Goal: Task Accomplishment & Management: Use online tool/utility

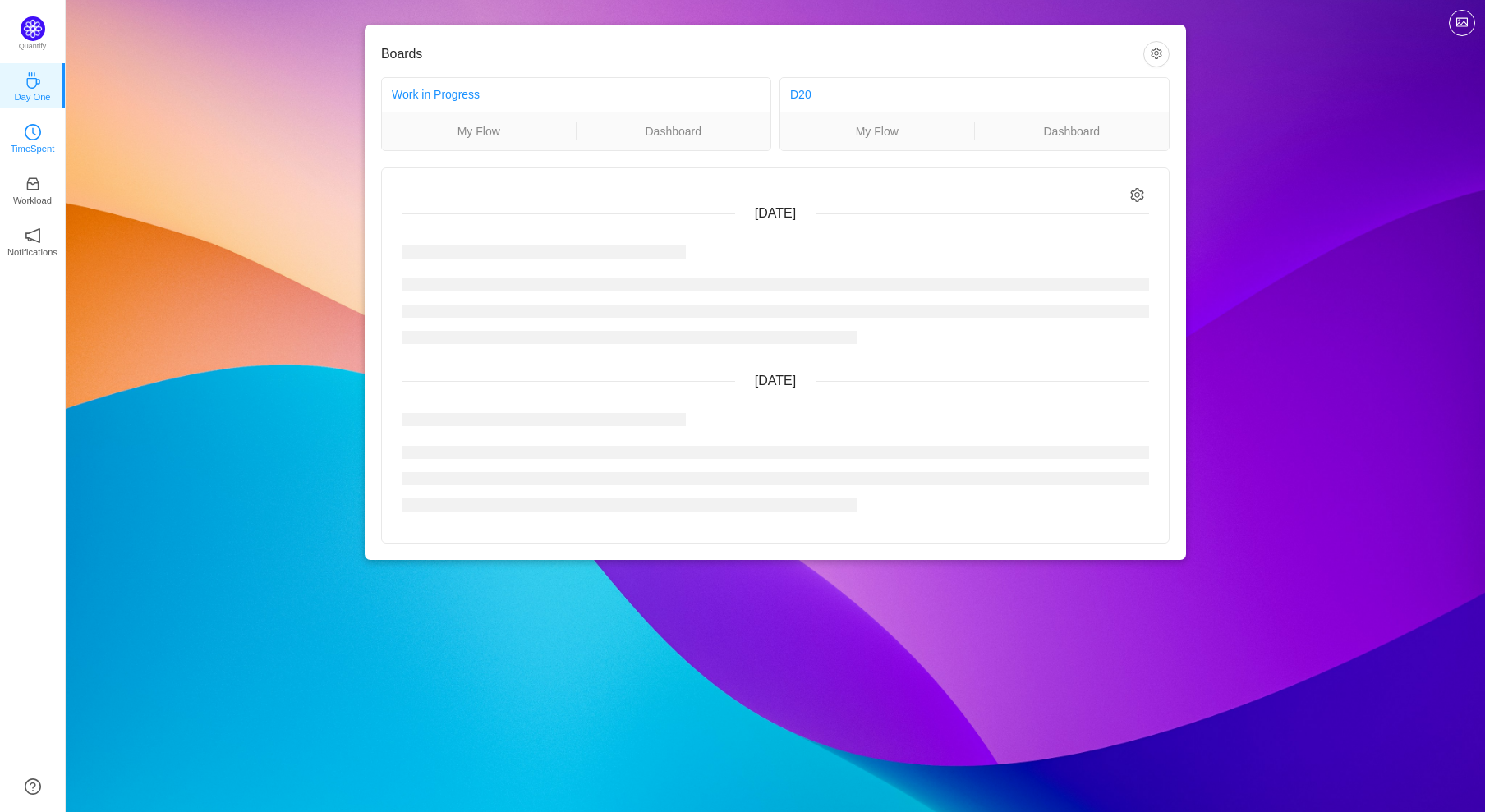
click at [37, 150] on p "TimeSpent" at bounding box center [32, 149] width 44 height 15
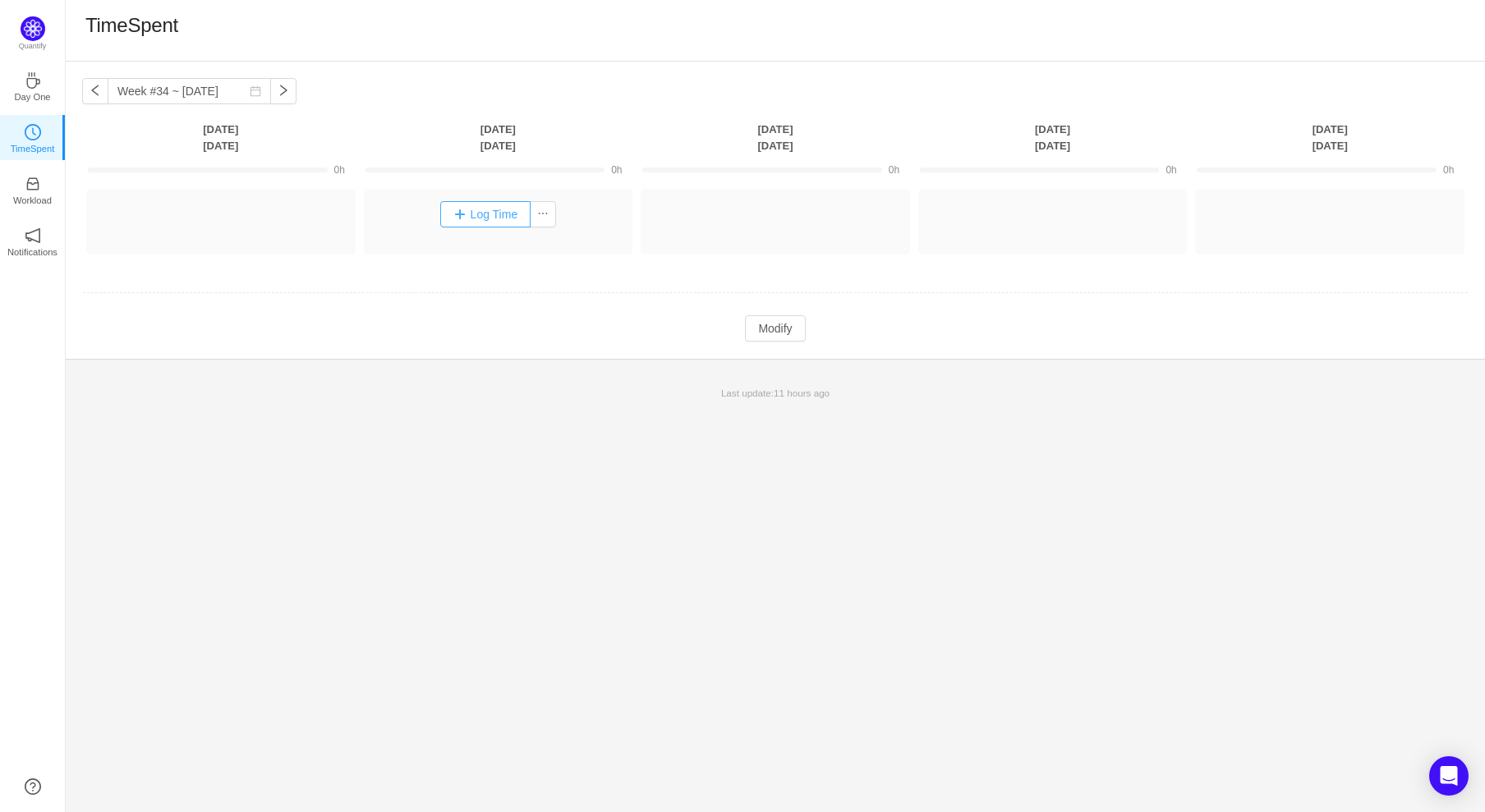
click at [459, 215] on button "Log Time" at bounding box center [485, 215] width 91 height 26
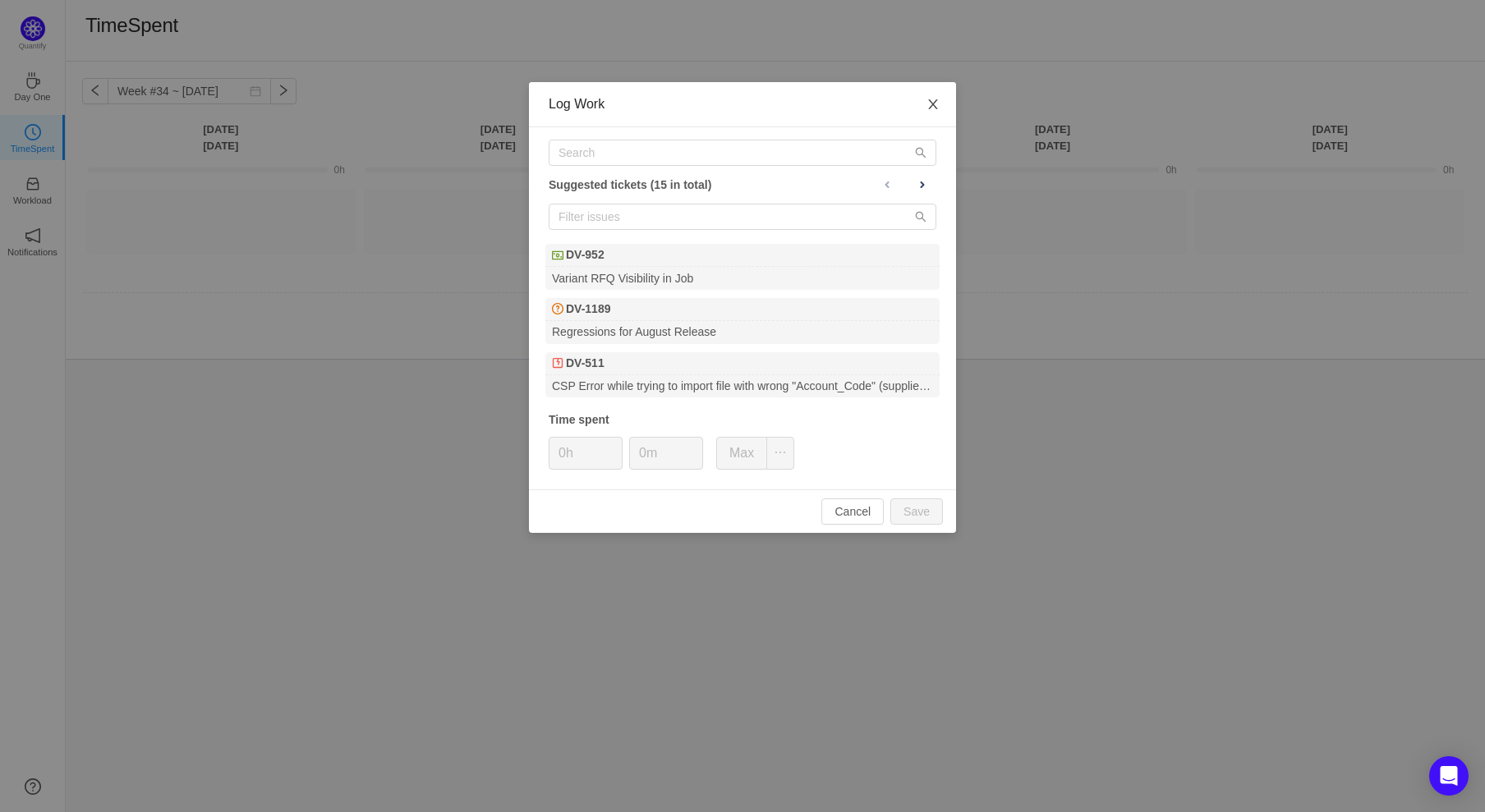
click at [934, 104] on icon "icon: close" at bounding box center [933, 104] width 9 height 9
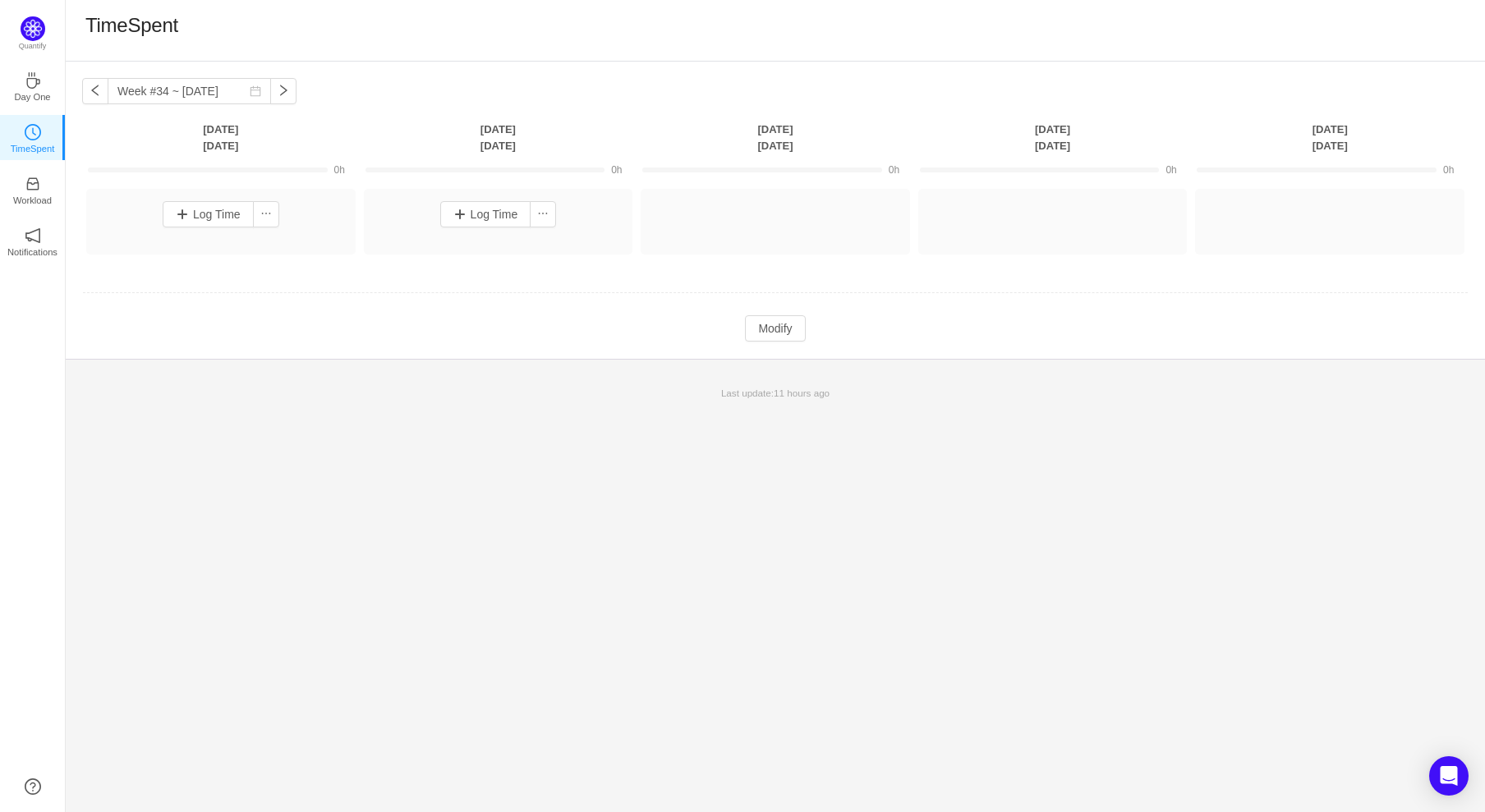
click at [305, 235] on div "Log Time" at bounding box center [221, 222] width 269 height 66
click at [208, 208] on button "Log Time" at bounding box center [208, 215] width 91 height 26
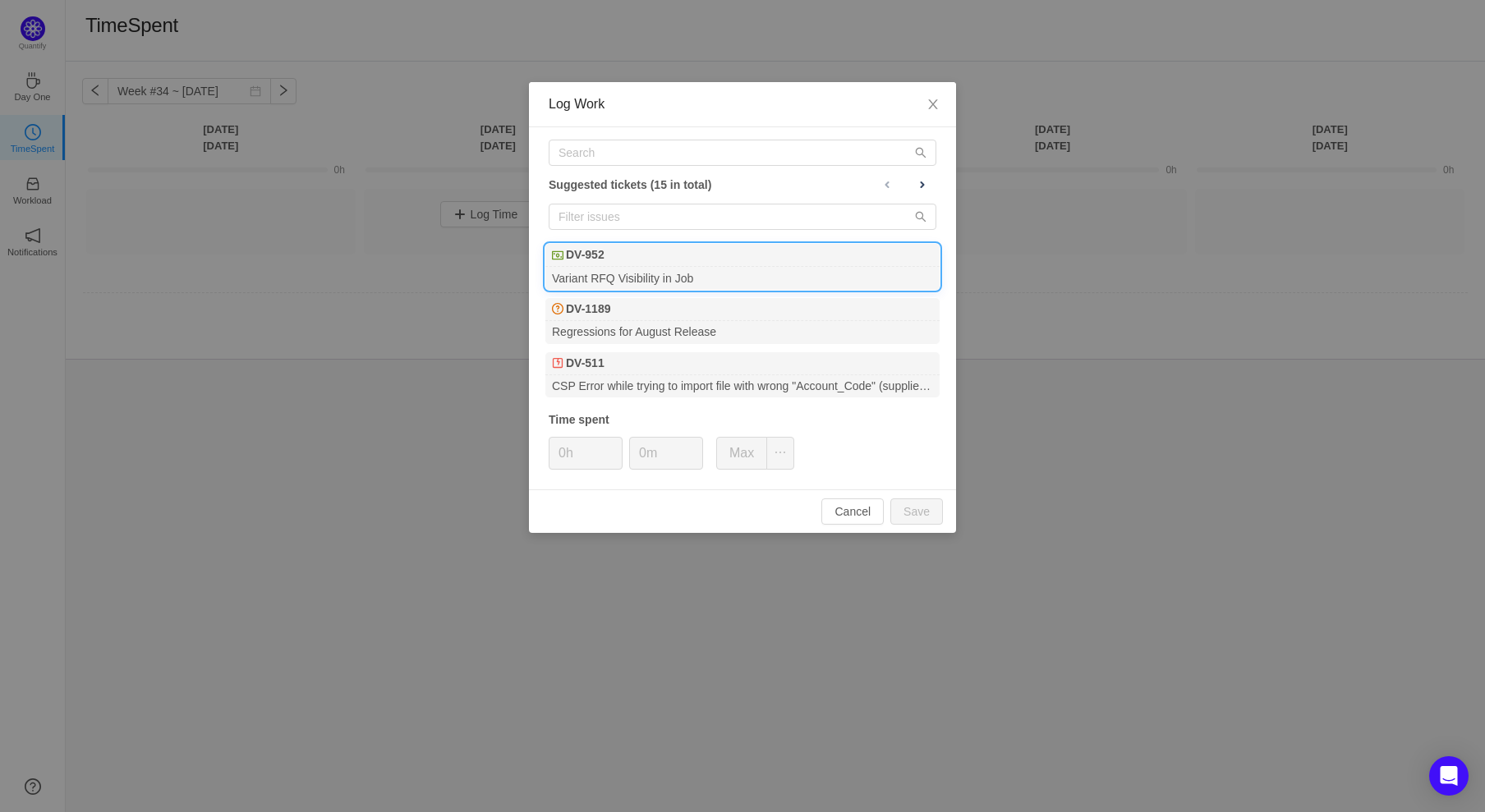
click at [606, 253] on div "DV-952" at bounding box center [742, 255] width 394 height 23
click at [922, 511] on button "Save" at bounding box center [917, 512] width 53 height 26
type input "0h"
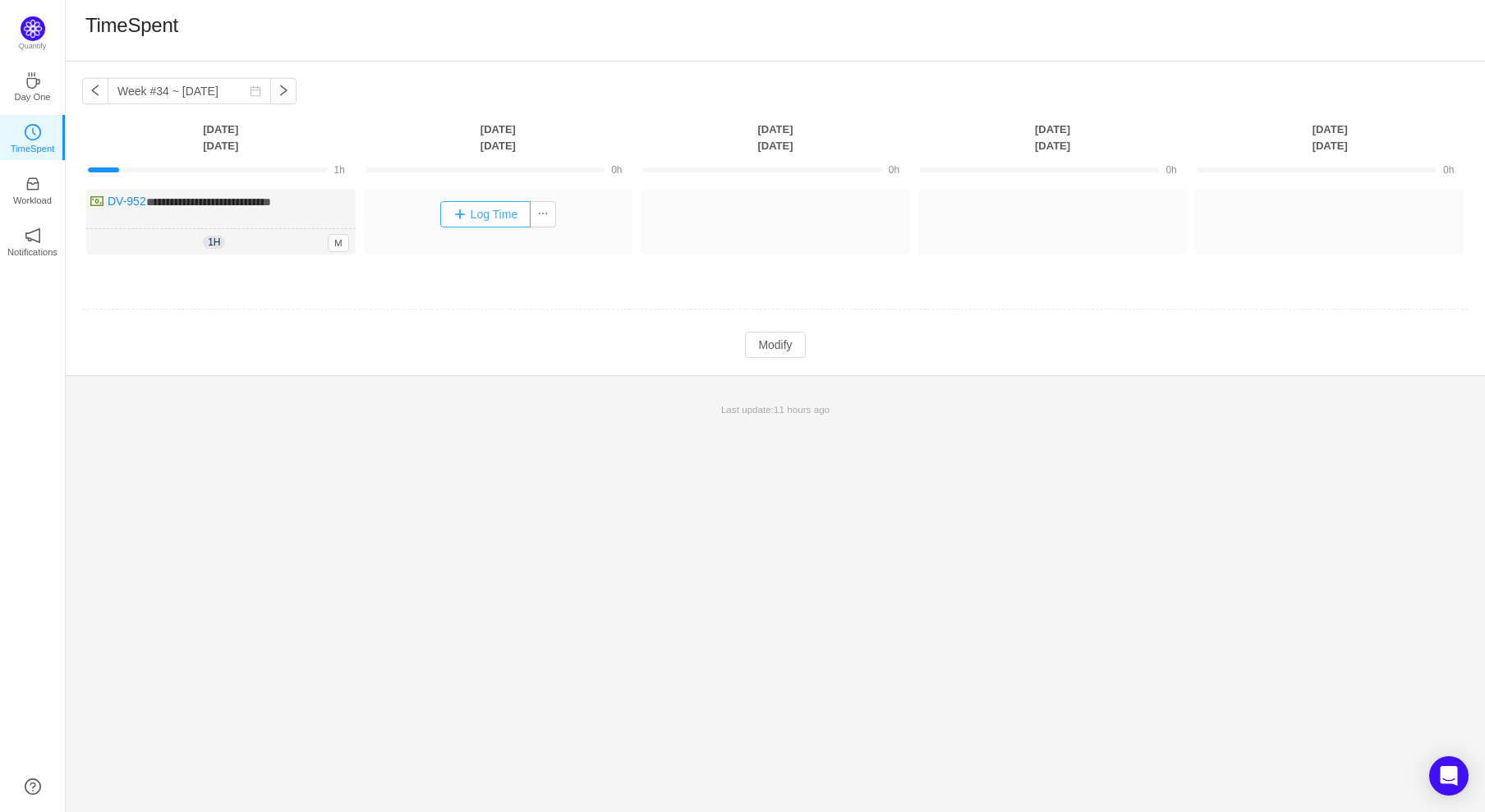
click at [463, 216] on button "Log Time" at bounding box center [485, 215] width 91 height 26
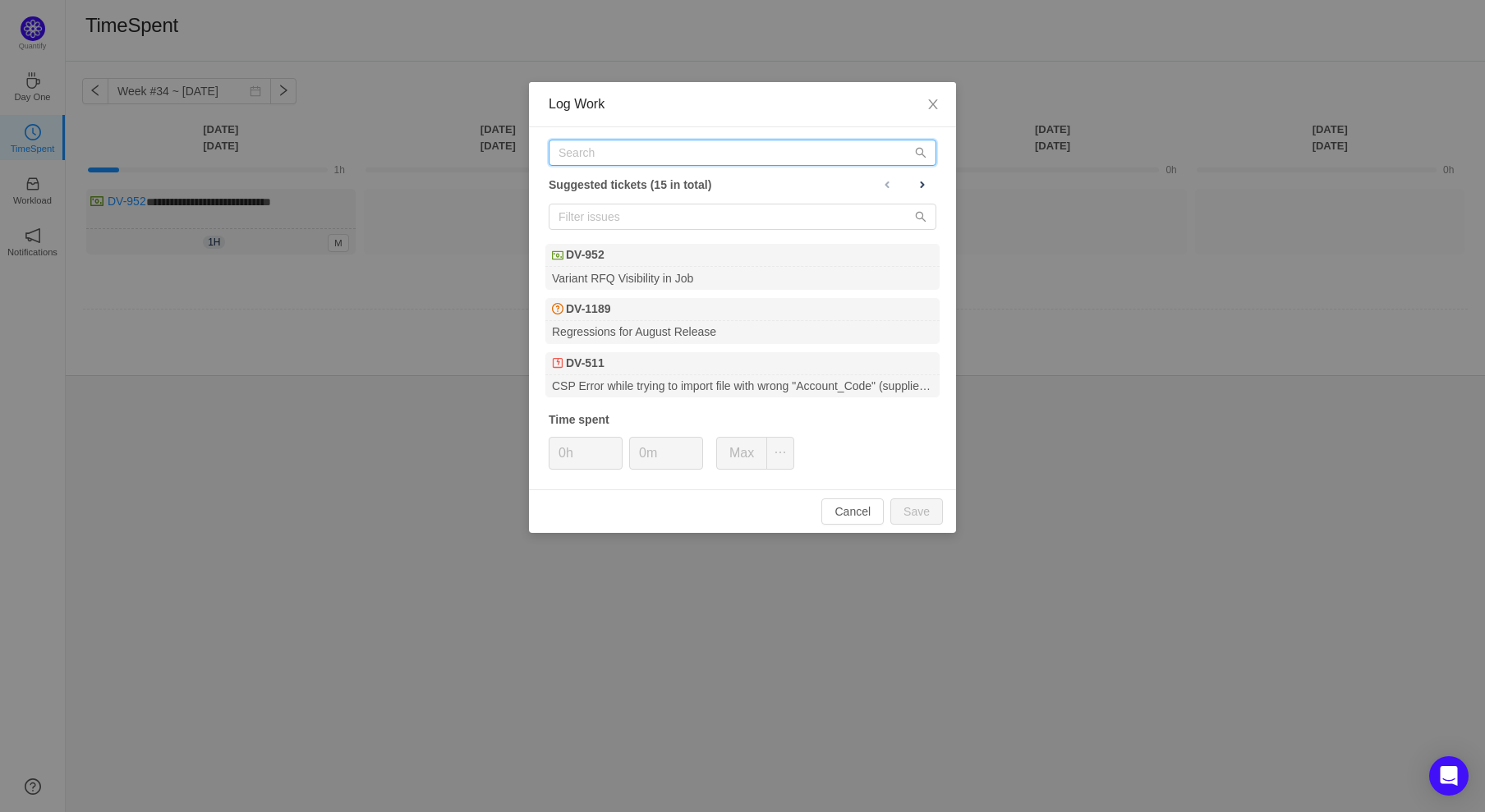
click at [612, 157] on input "text" at bounding box center [742, 153] width 388 height 26
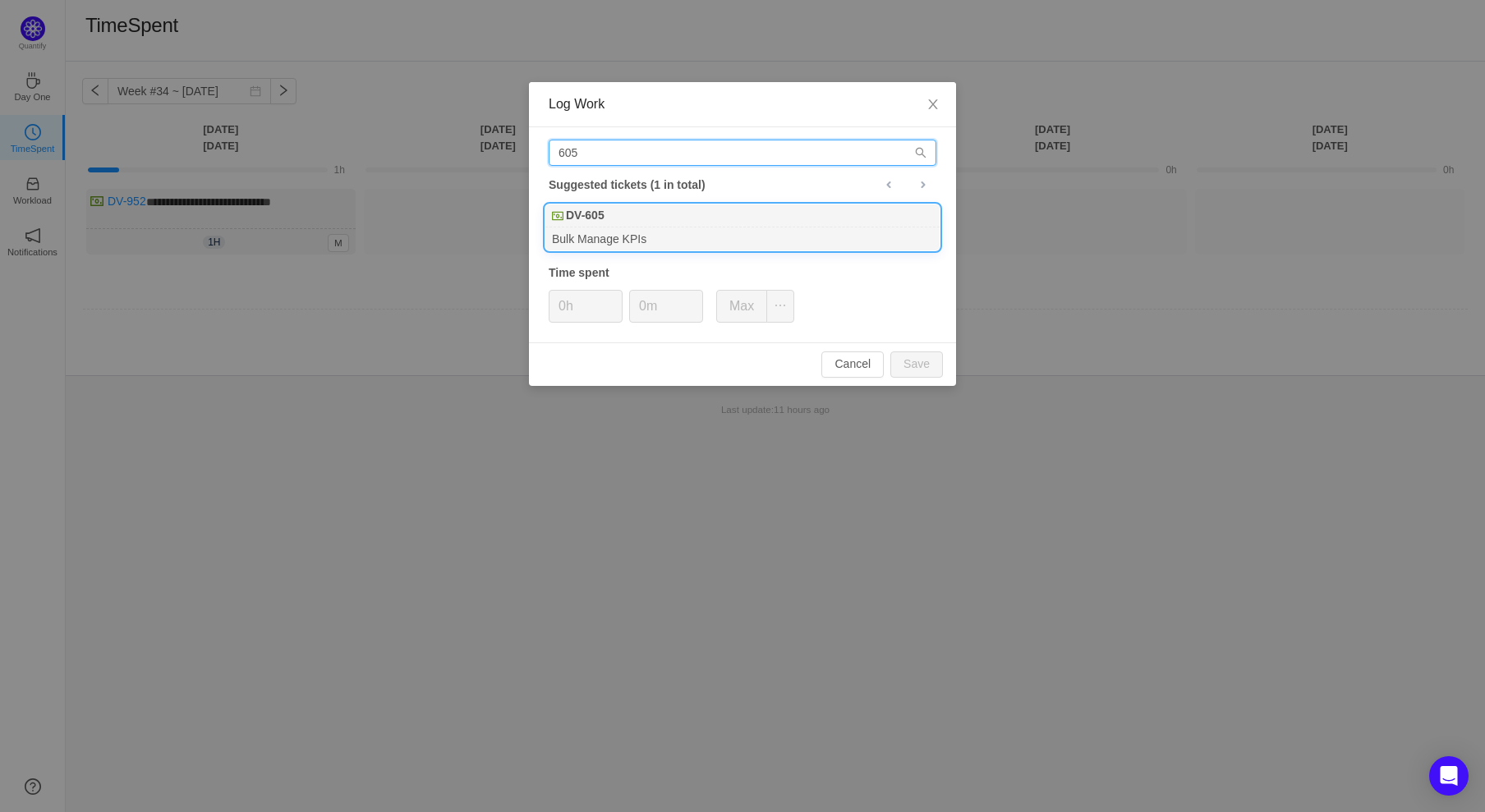
type input "605"
click at [658, 215] on div "DV-605" at bounding box center [742, 216] width 394 height 23
click at [925, 364] on button "Save" at bounding box center [917, 365] width 53 height 26
type input "0h"
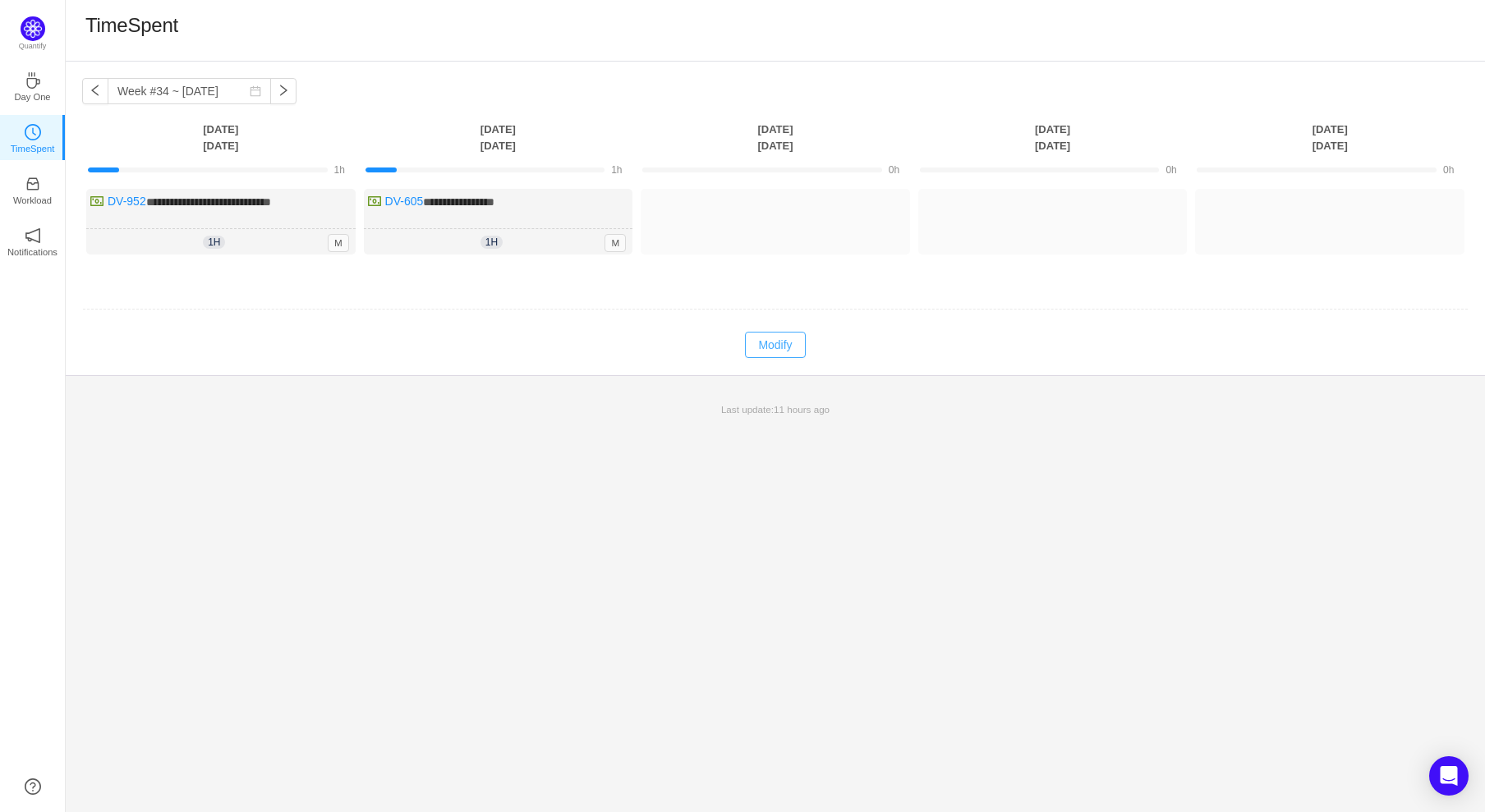
click at [784, 347] on button "Modify" at bounding box center [775, 345] width 60 height 26
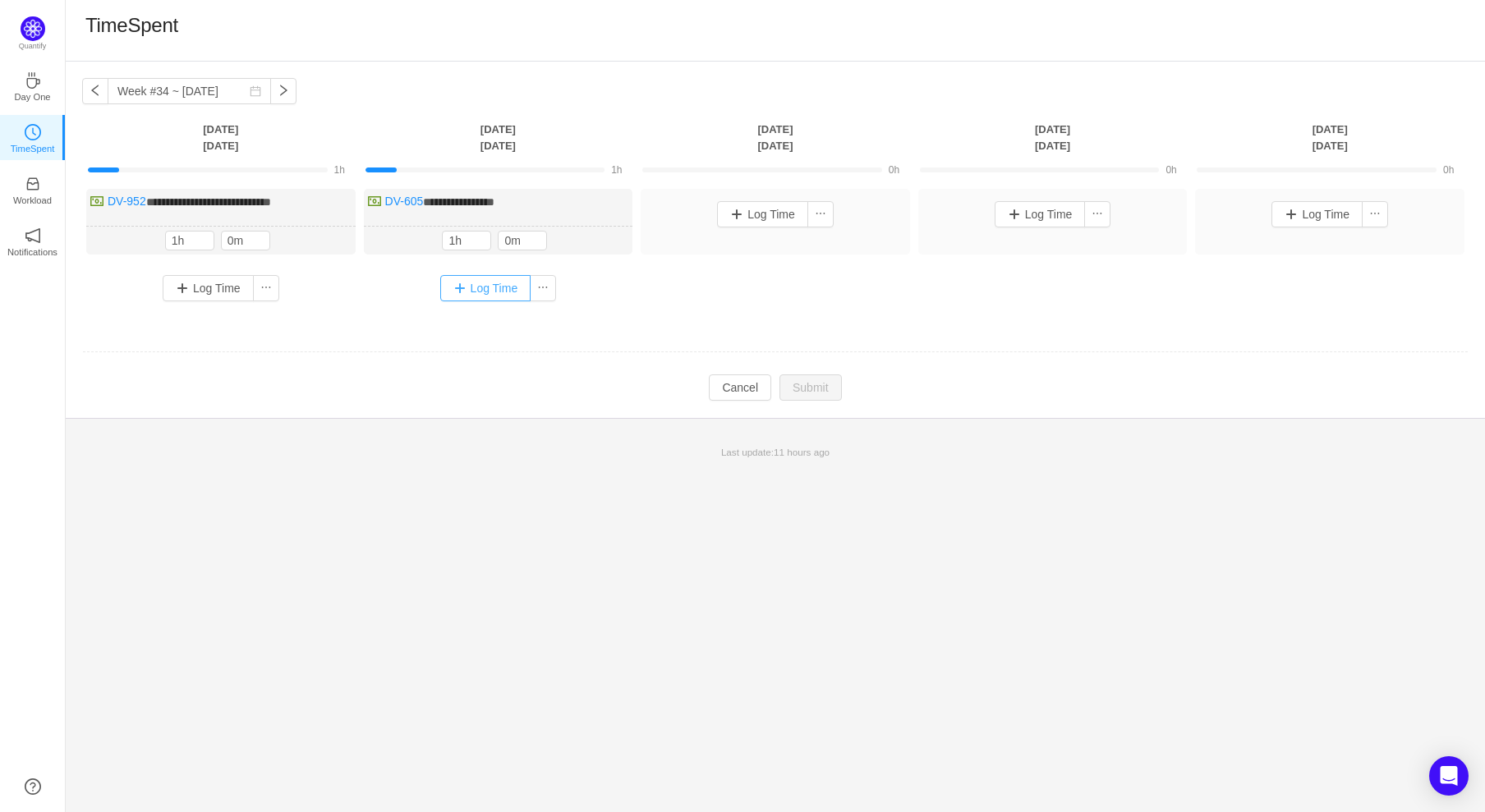
click at [465, 289] on button "Log Time" at bounding box center [485, 288] width 91 height 26
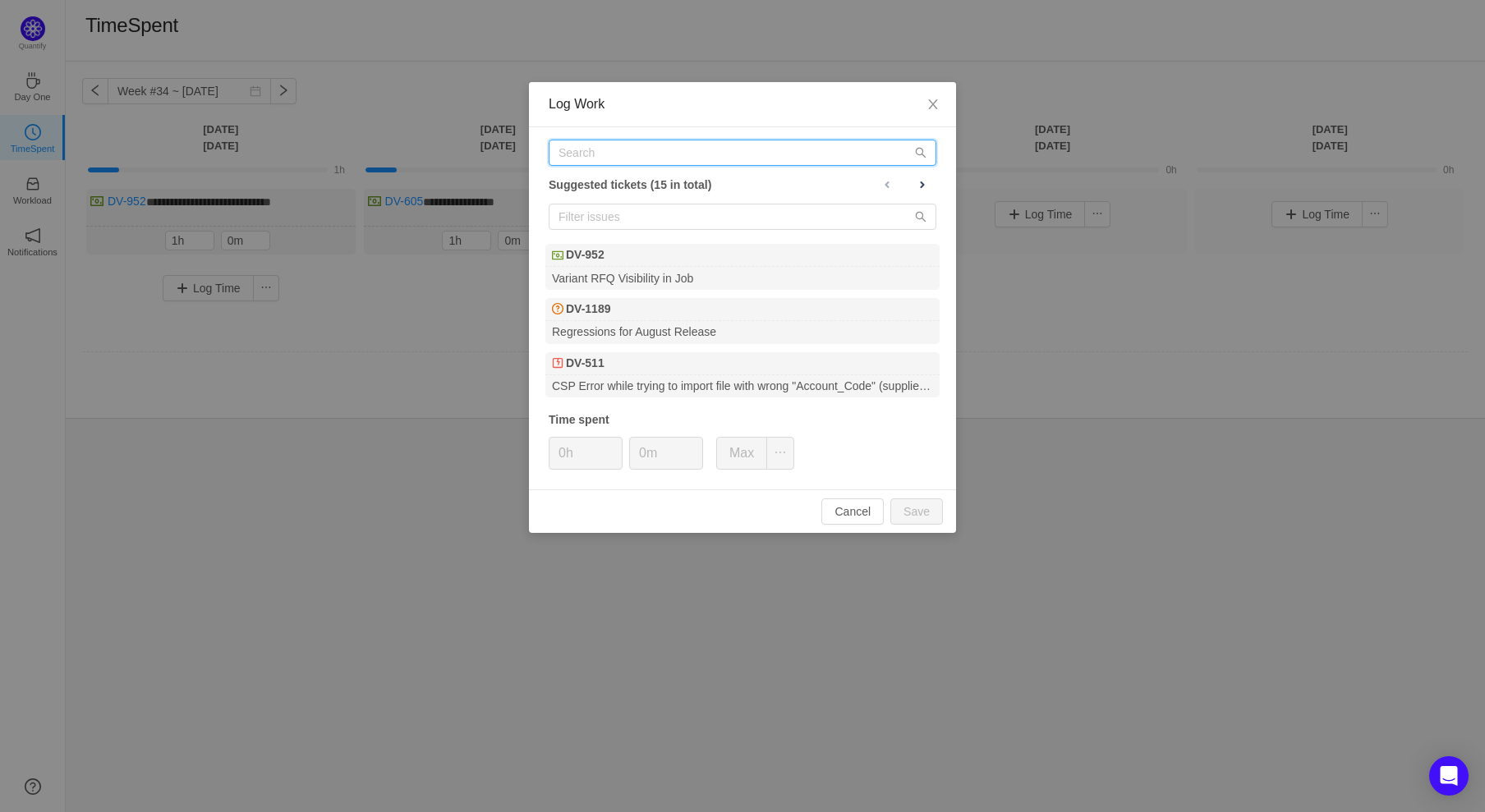
click at [650, 151] on input "text" at bounding box center [742, 153] width 388 height 26
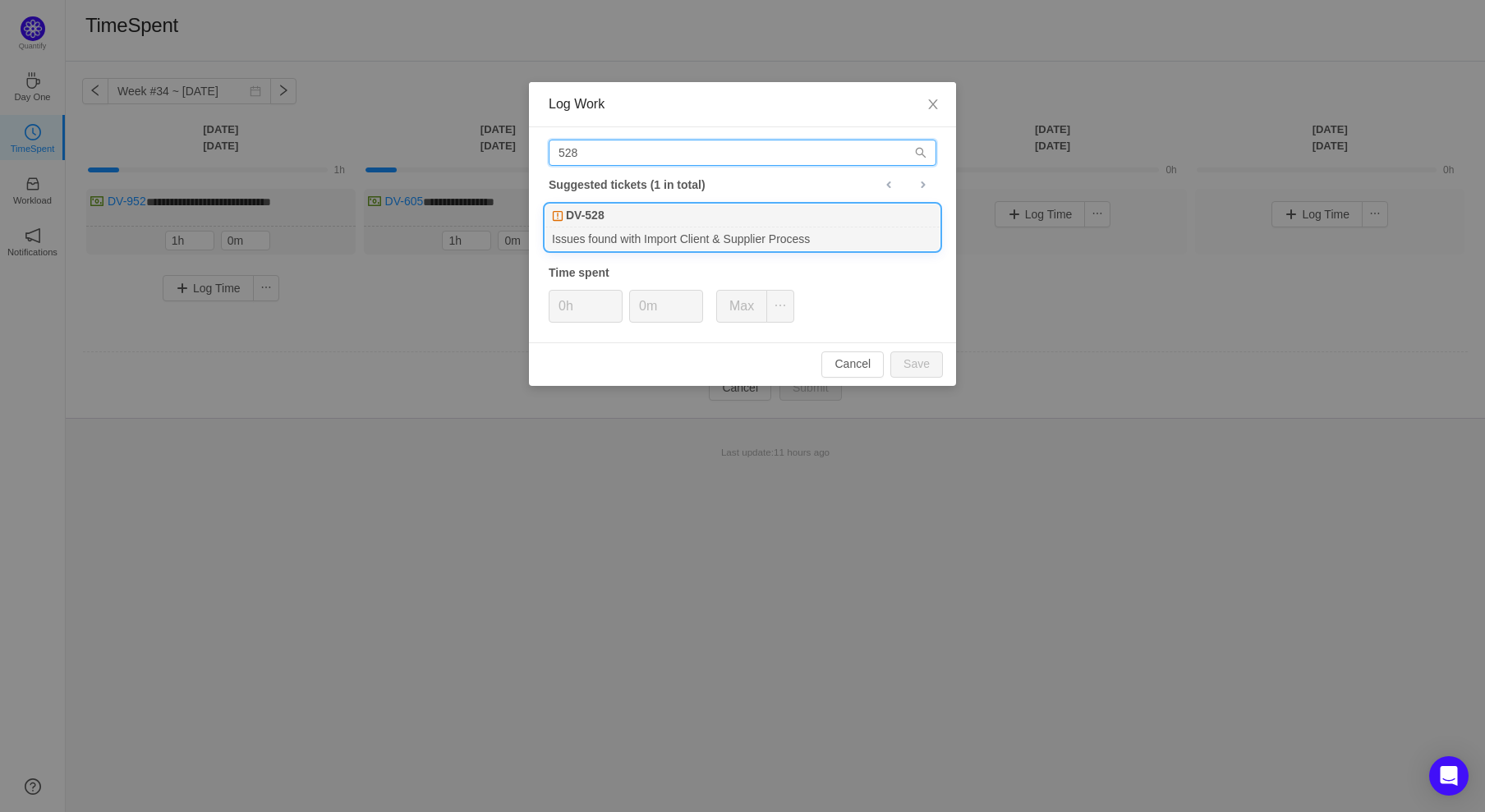
type input "528"
click at [666, 220] on div "DV-528" at bounding box center [742, 216] width 394 height 23
click at [918, 364] on button "Save" at bounding box center [917, 365] width 53 height 26
type input "0h"
